Goal: Transaction & Acquisition: Purchase product/service

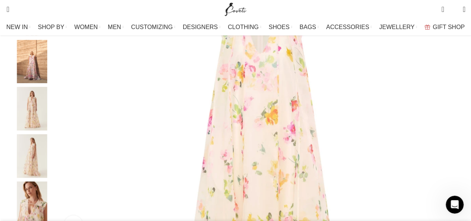
scroll to position [149, 0]
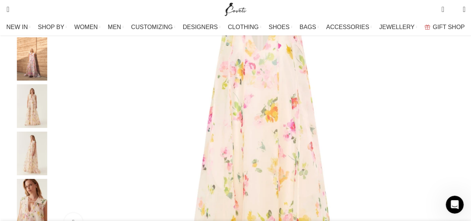
click at [454, 123] on div "Next slide" at bounding box center [463, 113] width 19 height 19
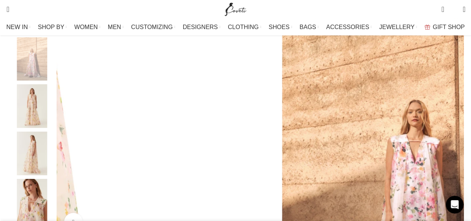
click at [454, 123] on div "Next slide" at bounding box center [463, 113] width 19 height 19
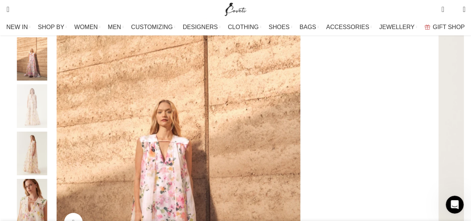
click at [454, 123] on div "Next slide" at bounding box center [463, 113] width 19 height 19
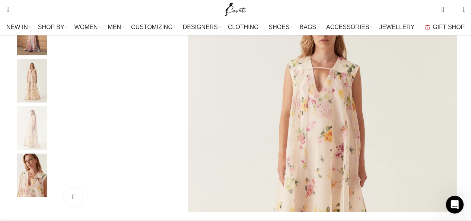
scroll to position [186, 0]
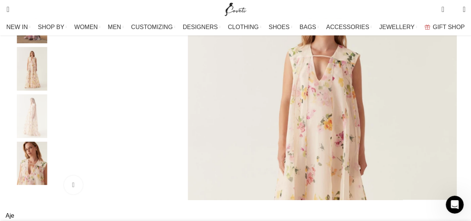
click at [454, 86] on div "Next slide" at bounding box center [463, 76] width 19 height 19
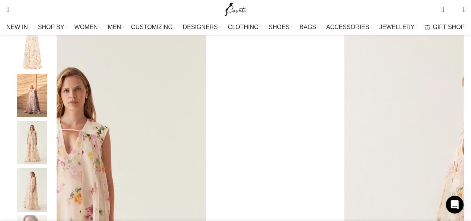
scroll to position [112, 0]
click at [454, 160] on div "Next slide" at bounding box center [463, 150] width 19 height 19
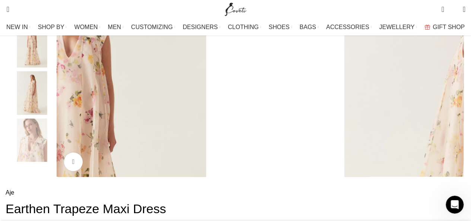
scroll to position [261, 0]
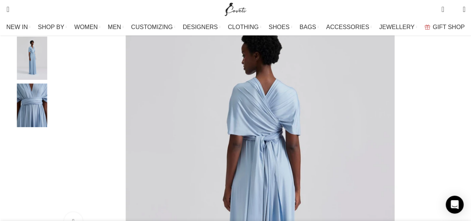
scroll to position [149, 0]
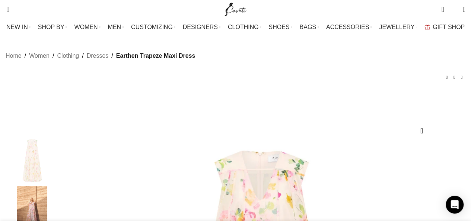
drag, startPoint x: 317, startPoint y: 120, endPoint x: 360, endPoint y: 148, distance: 51.5
